Goal: Transaction & Acquisition: Book appointment/travel/reservation

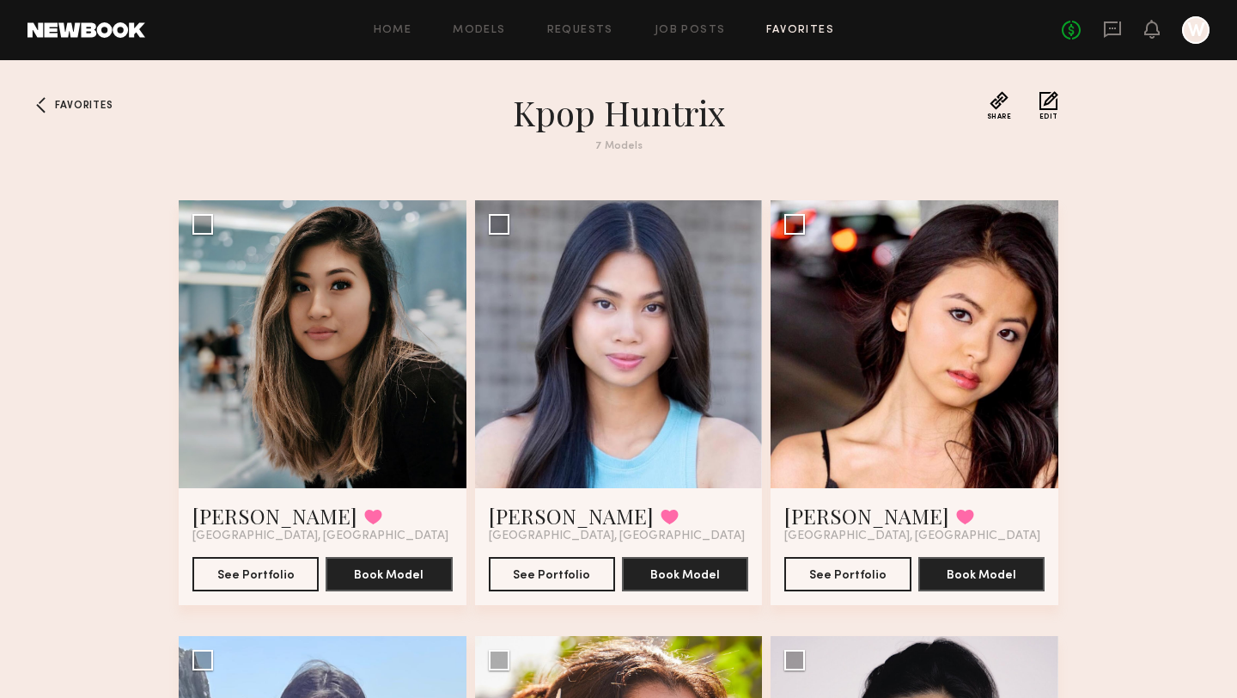
click at [1197, 31] on div at bounding box center [1195, 29] width 27 height 27
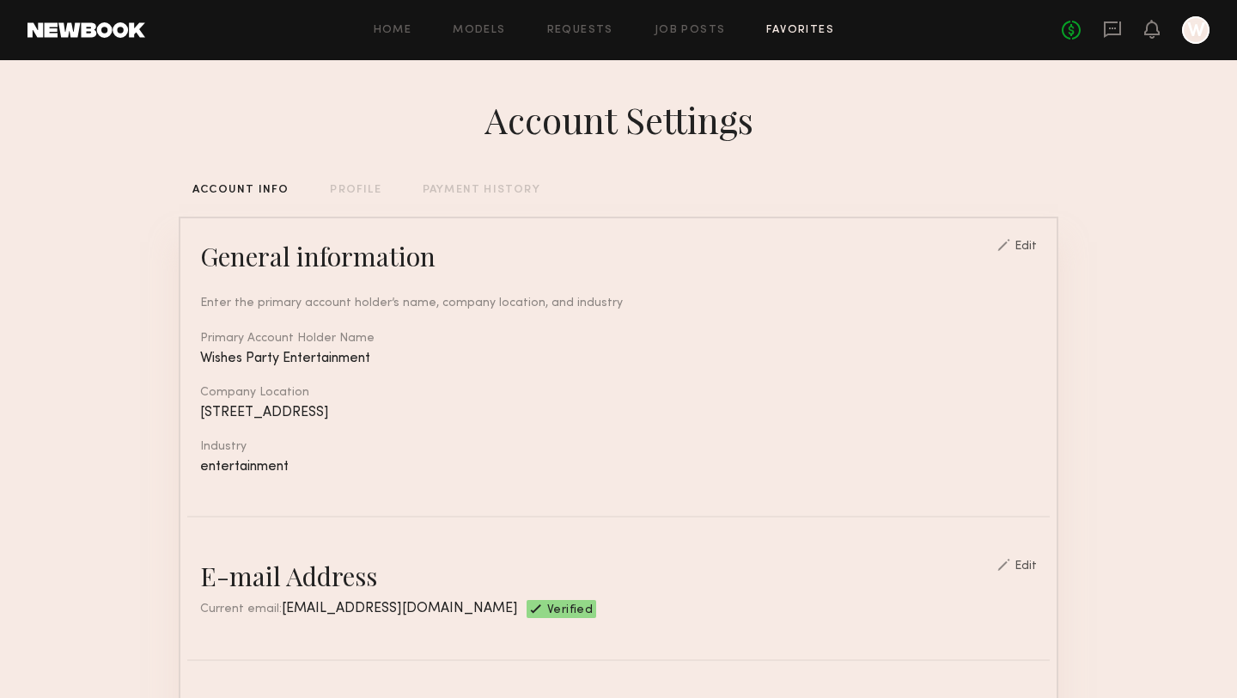
click at [809, 27] on link "Favorites" at bounding box center [800, 30] width 68 height 11
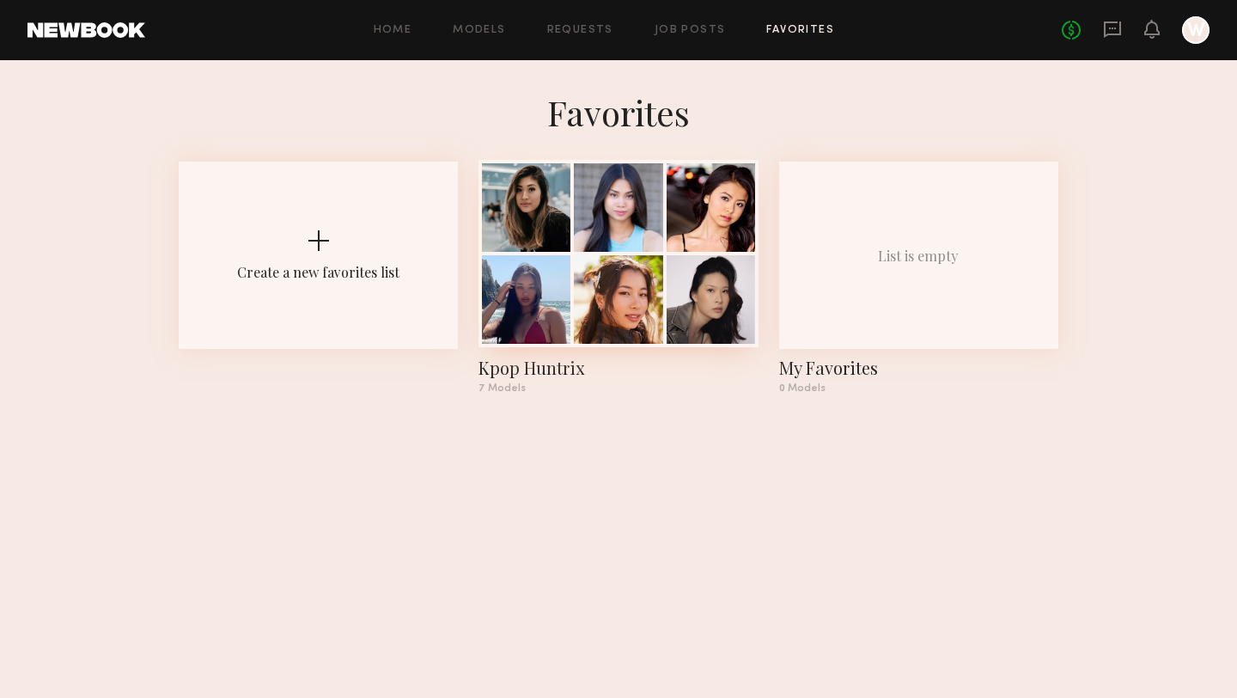
click at [618, 307] on div at bounding box center [618, 299] width 89 height 89
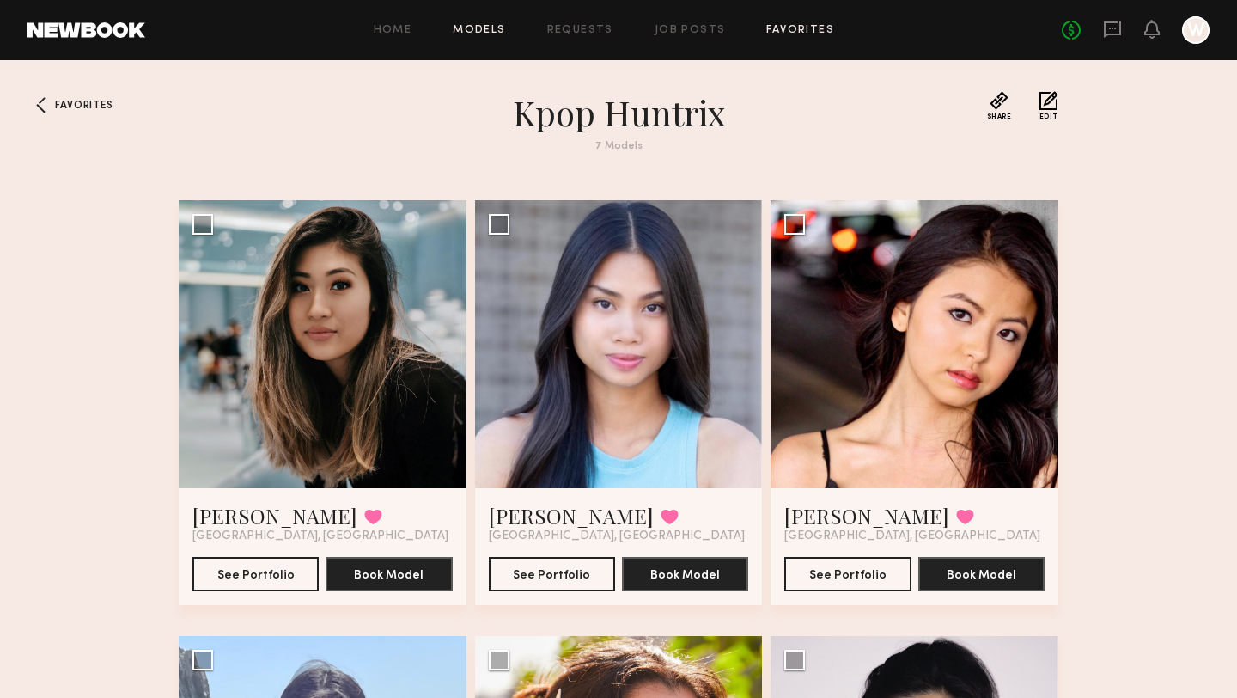
click at [495, 30] on link "Models" at bounding box center [479, 30] width 52 height 11
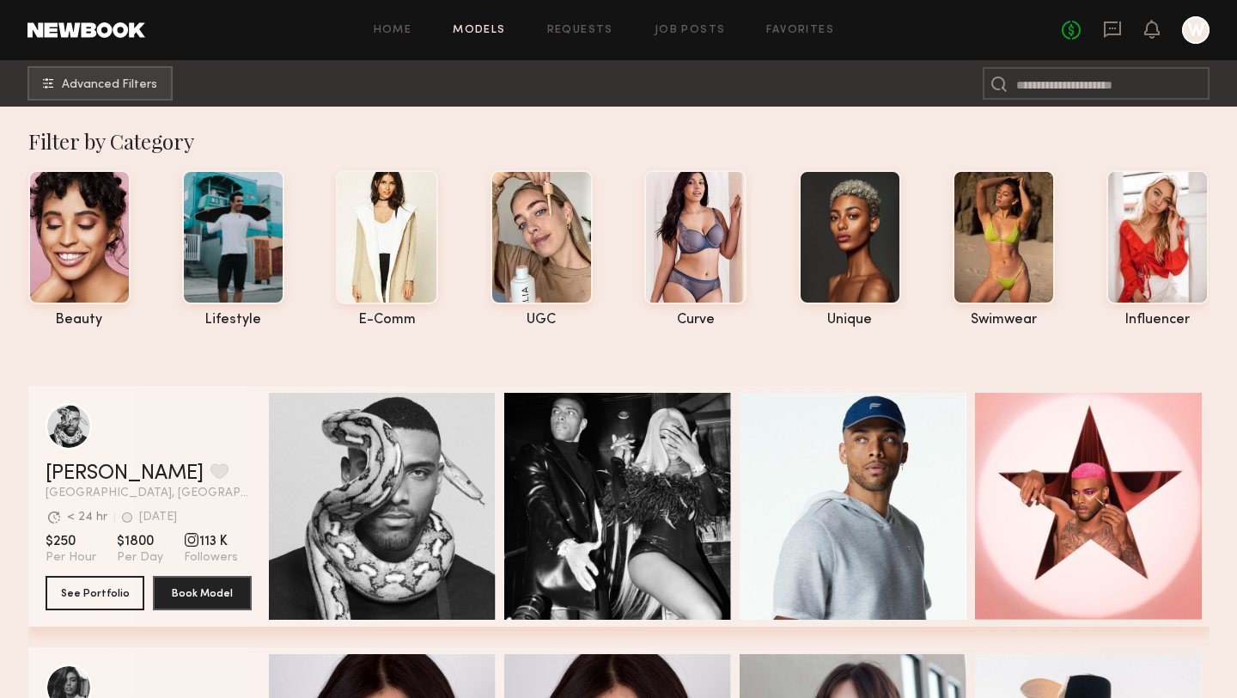
click at [101, 101] on nb-browse-subheader "Advanced Filters" at bounding box center [618, 83] width 1237 height 46
click at [103, 87] on span "Advanced Filters" at bounding box center [109, 84] width 95 height 12
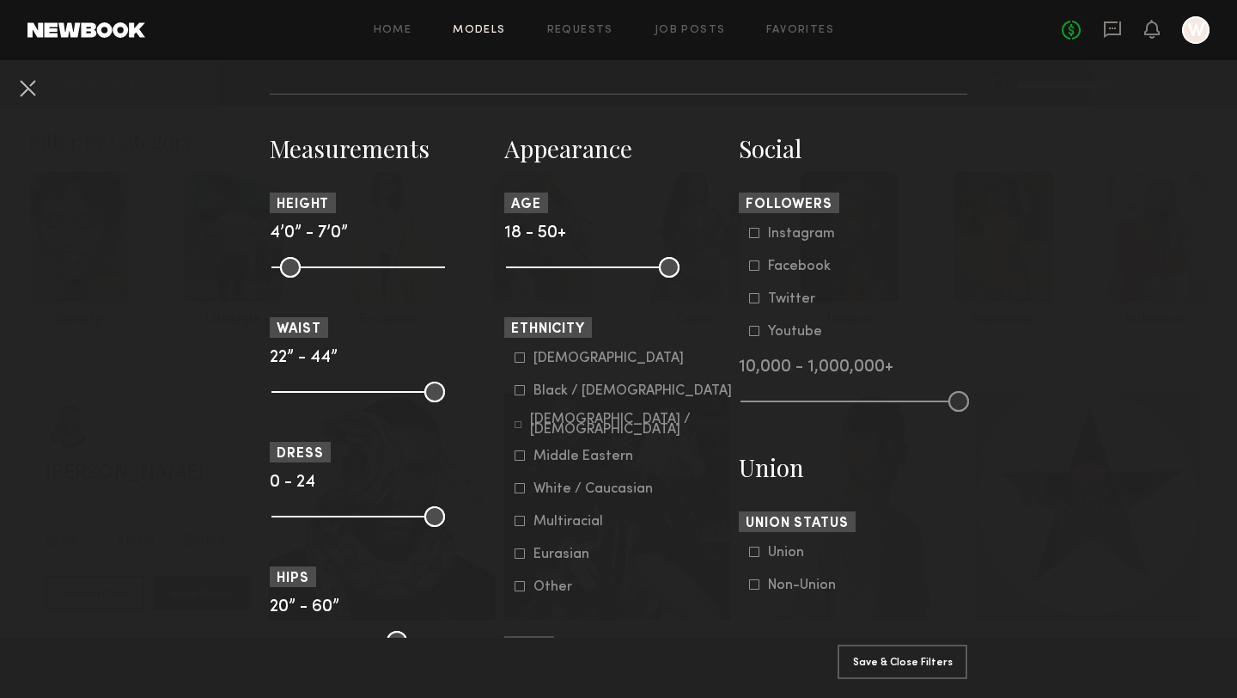
scroll to position [720, 0]
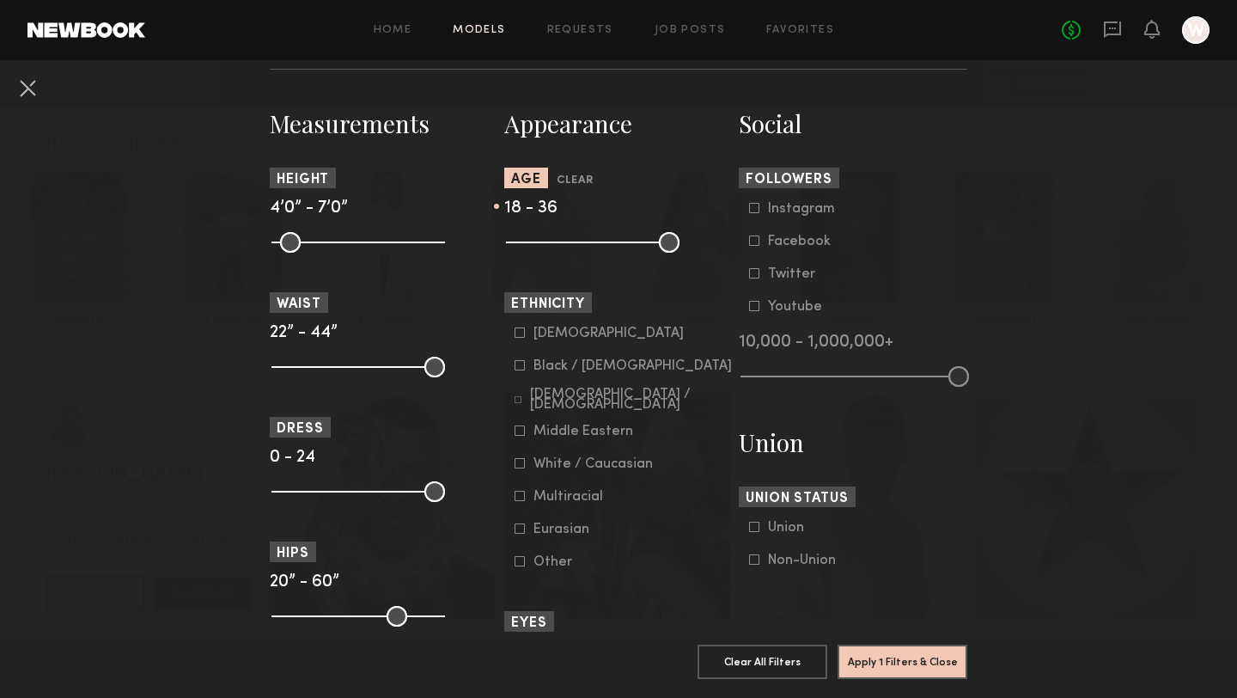
type input "**"
drag, startPoint x: 670, startPoint y: 245, endPoint x: 604, endPoint y: 246, distance: 66.2
click at [604, 246] on input "range" at bounding box center [593, 242] width 174 height 21
click at [518, 332] on icon at bounding box center [520, 332] width 10 height 10
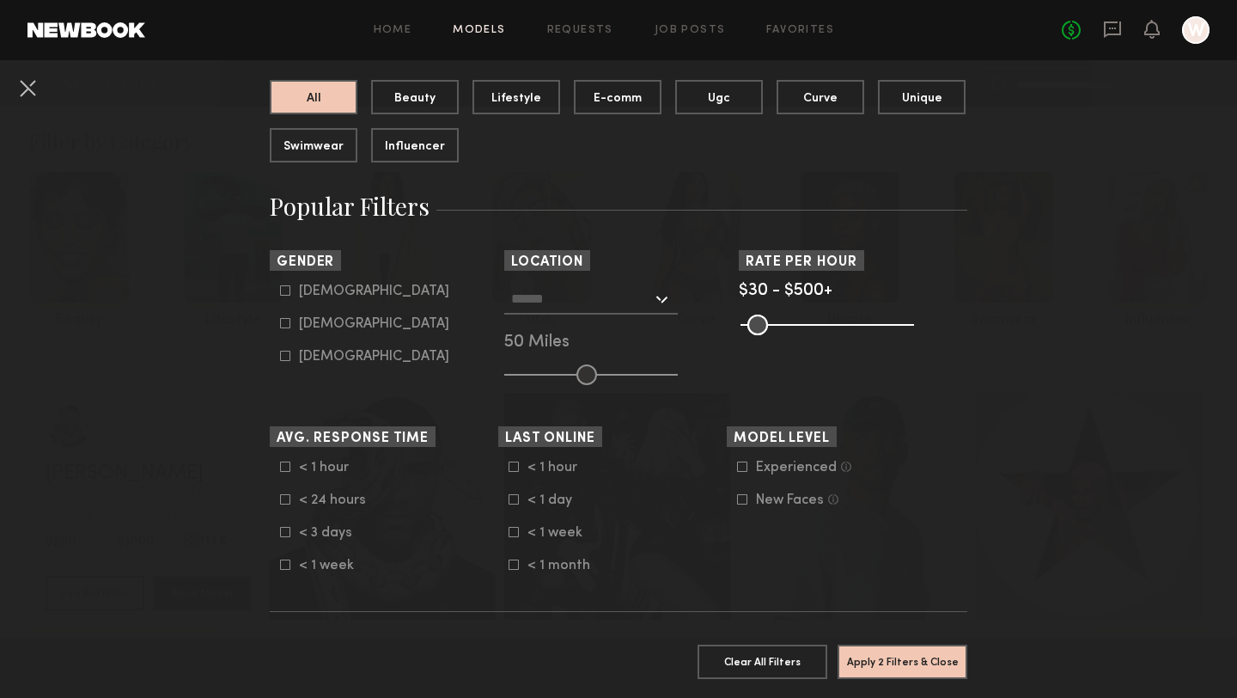
scroll to position [165, 0]
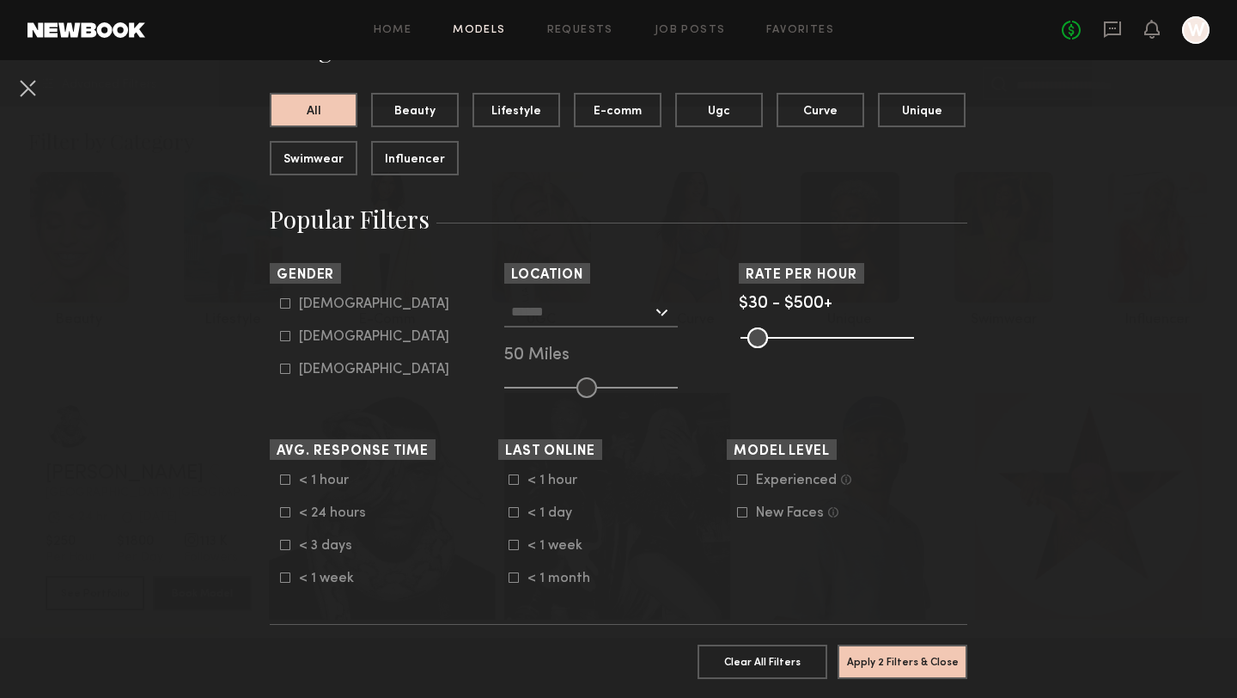
click at [285, 335] on icon at bounding box center [285, 336] width 10 height 10
type input "**"
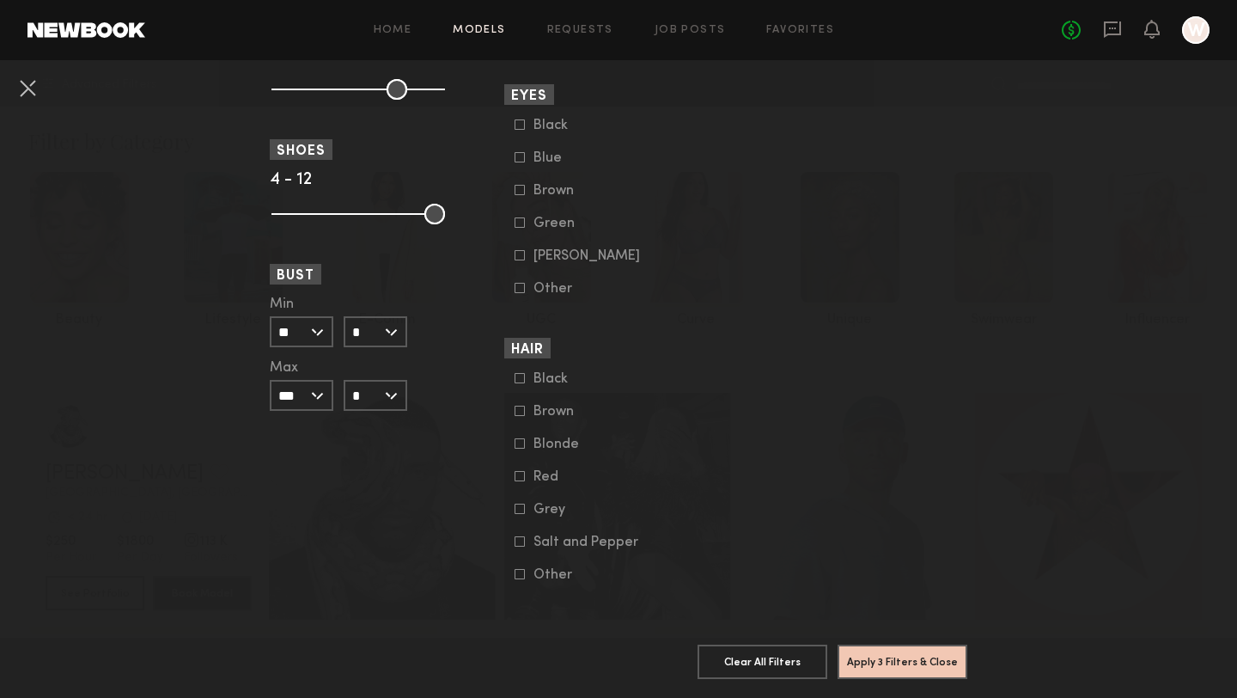
scroll to position [1257, 0]
click at [900, 668] on button "Apply 3 Filters & Close" at bounding box center [903, 661] width 130 height 34
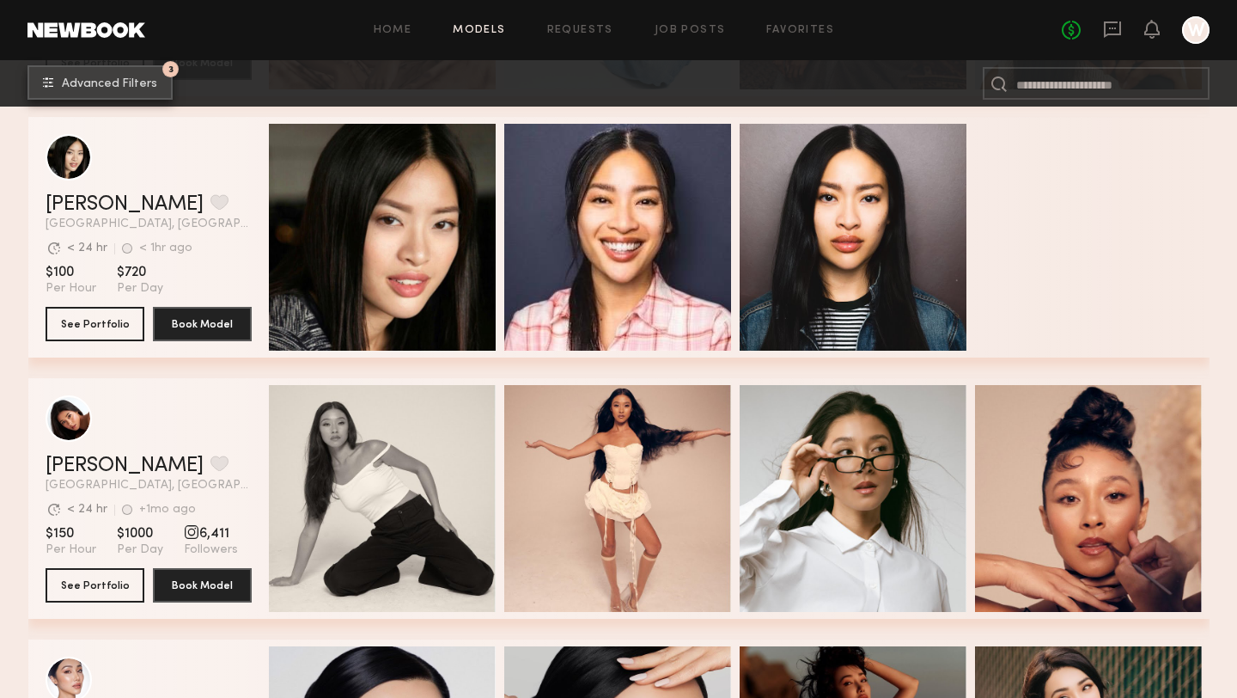
scroll to position [7612, 0]
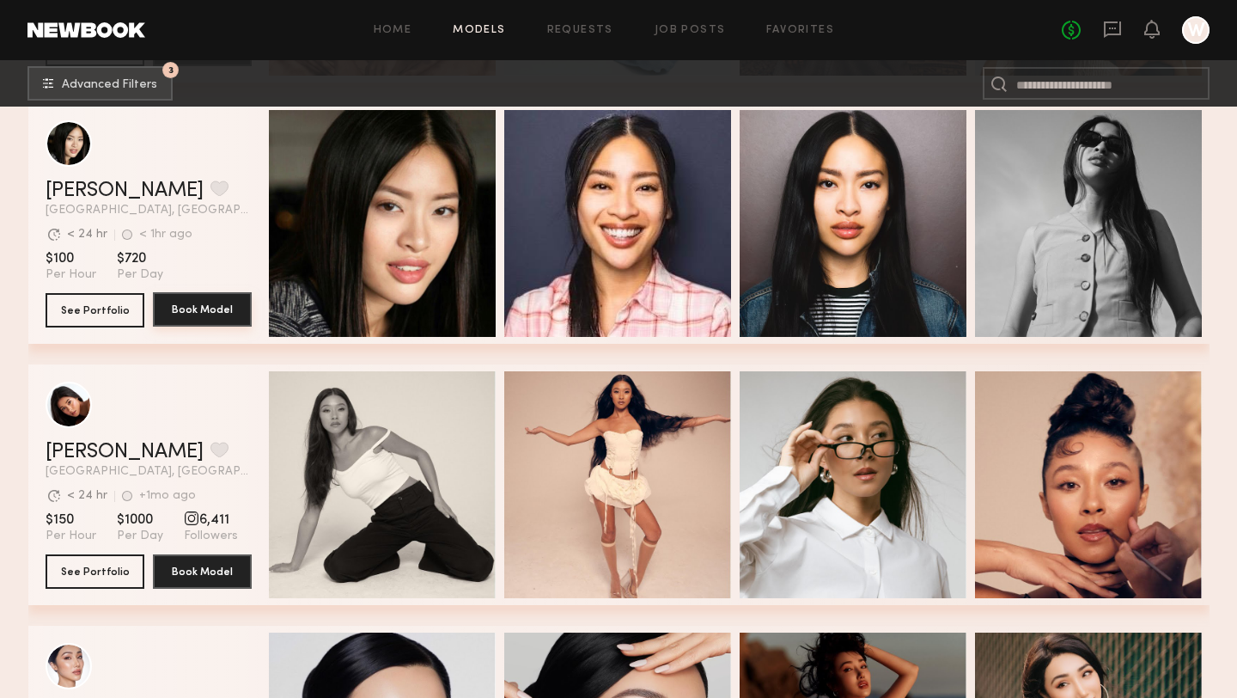
click at [202, 309] on button "Book Model" at bounding box center [202, 309] width 99 height 34
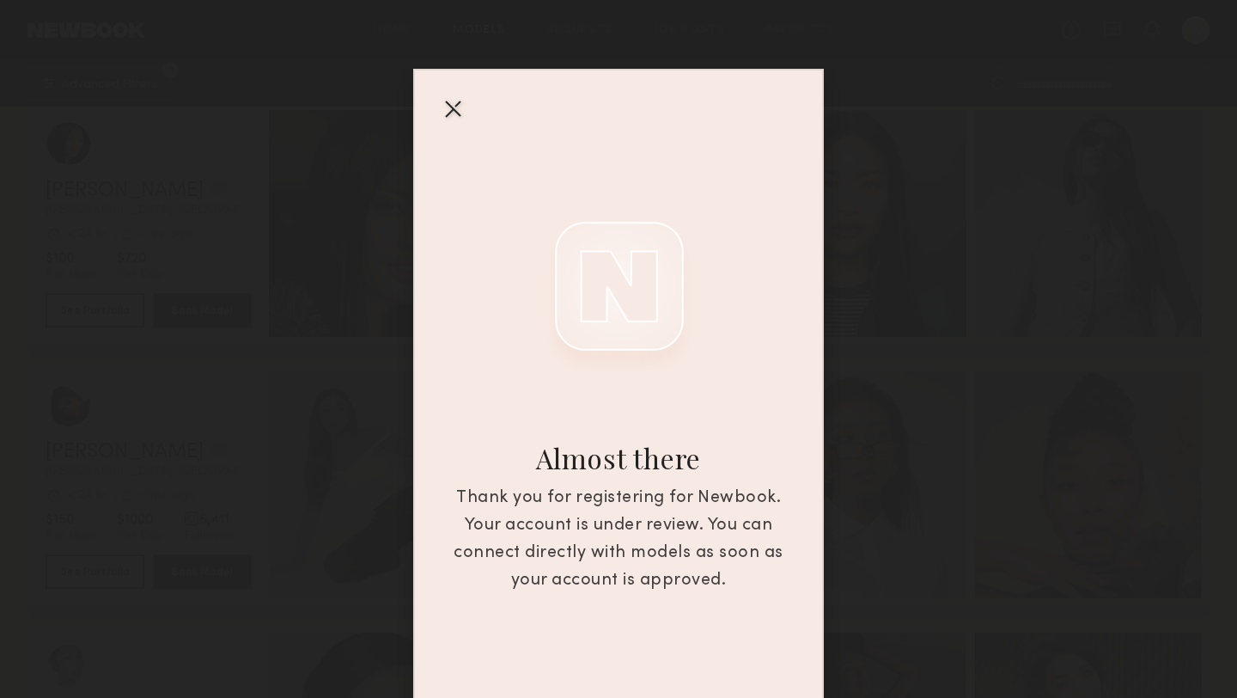
click at [454, 108] on div at bounding box center [452, 108] width 27 height 27
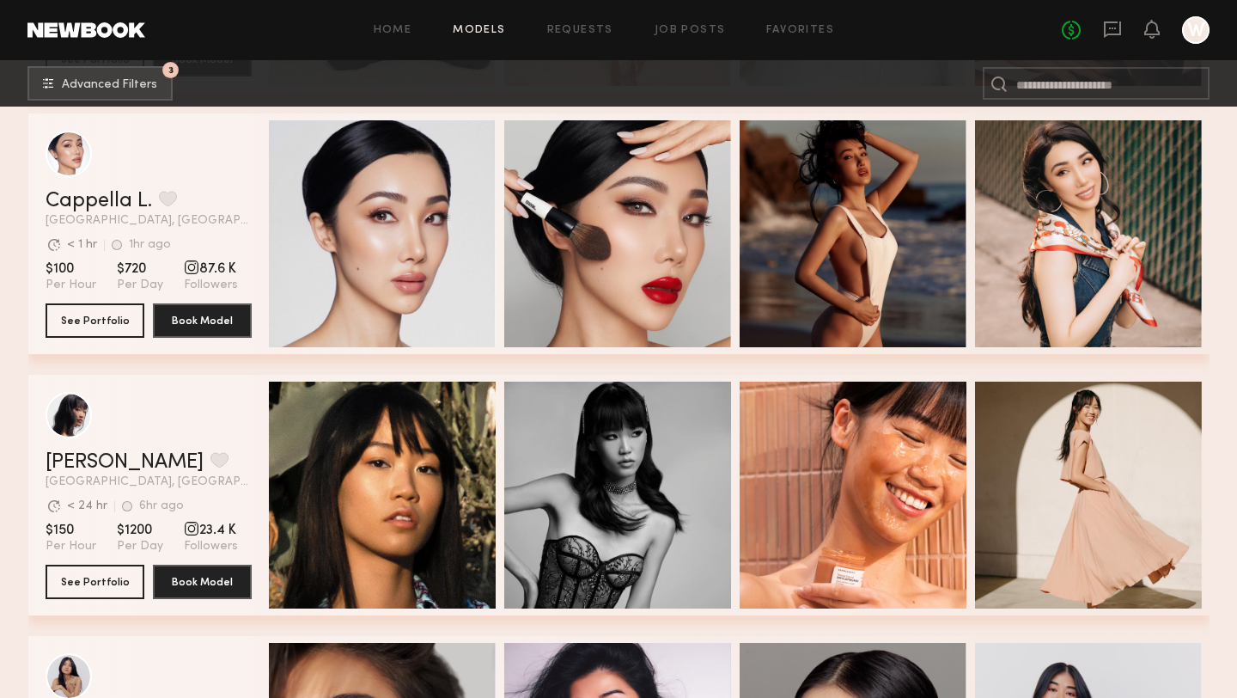
scroll to position [8137, 0]
